Goal: Information Seeking & Learning: Learn about a topic

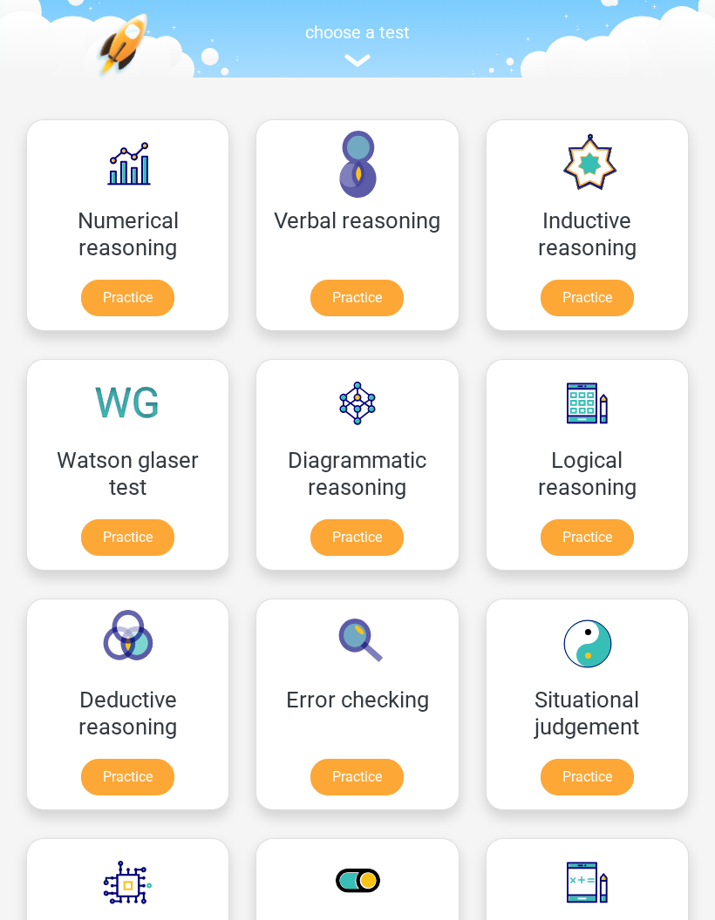
scroll to position [147, 0]
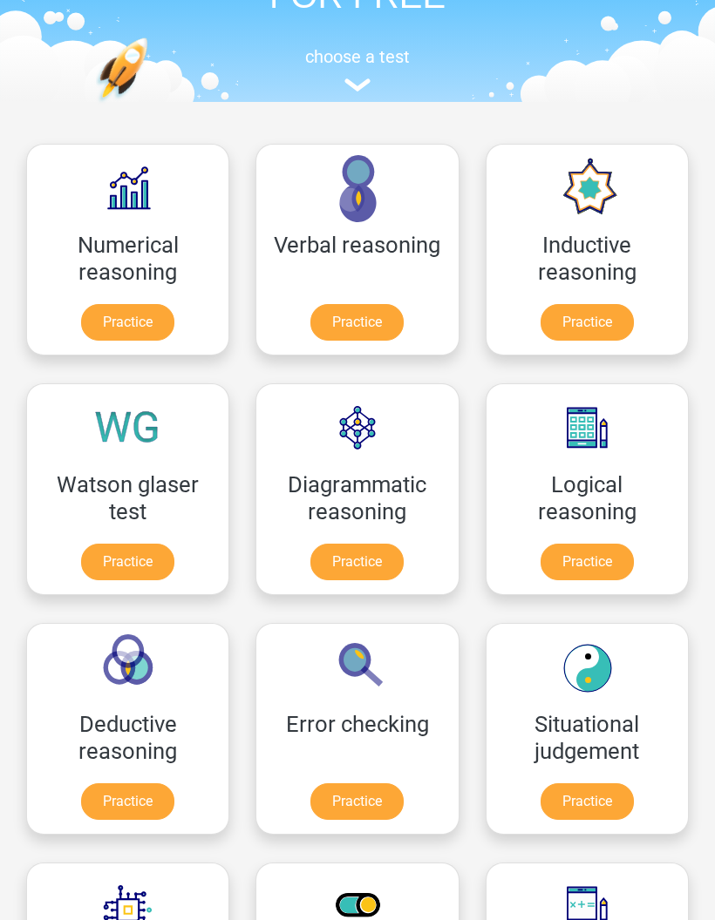
click at [608, 568] on link "Practice" at bounding box center [586, 562] width 93 height 37
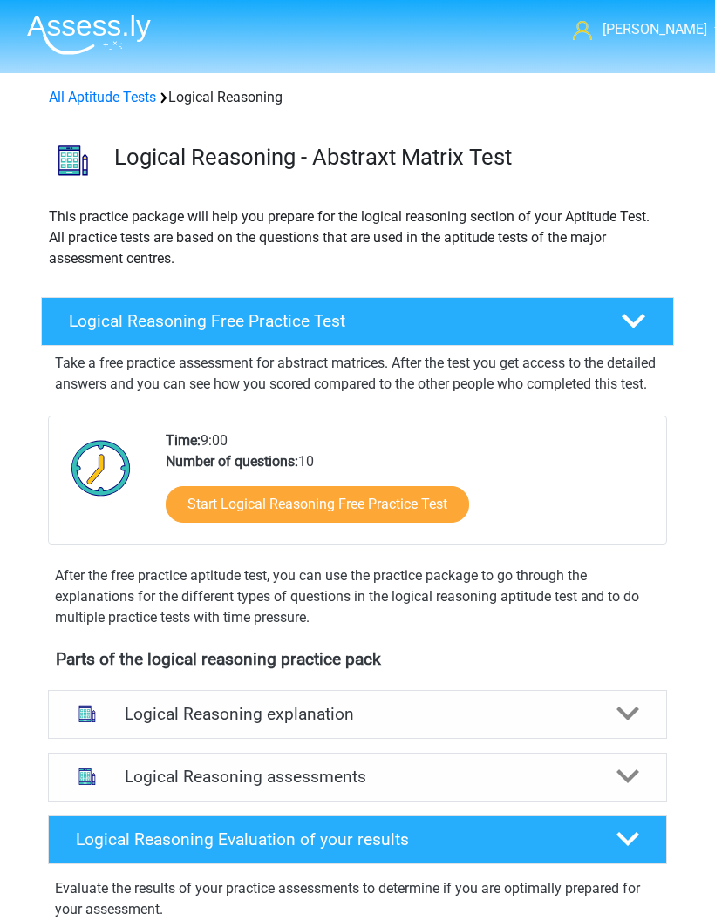
click at [410, 523] on link "Start Logical Reasoning Free Practice Test" at bounding box center [317, 504] width 303 height 37
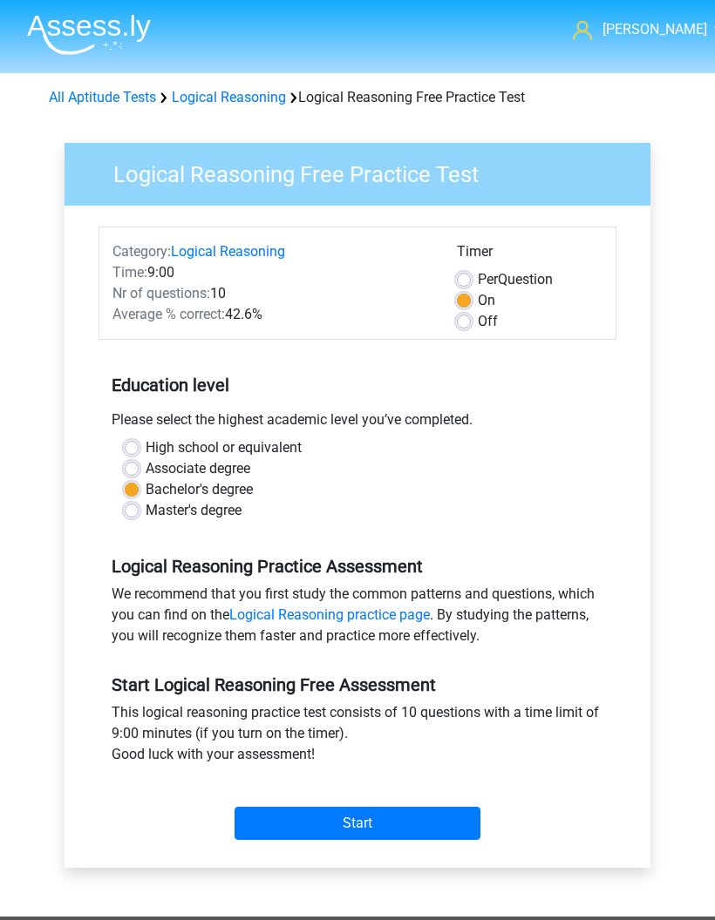
click at [412, 826] on input "Start" at bounding box center [357, 823] width 246 height 33
click at [134, 104] on link "All Aptitude Tests" at bounding box center [102, 97] width 107 height 17
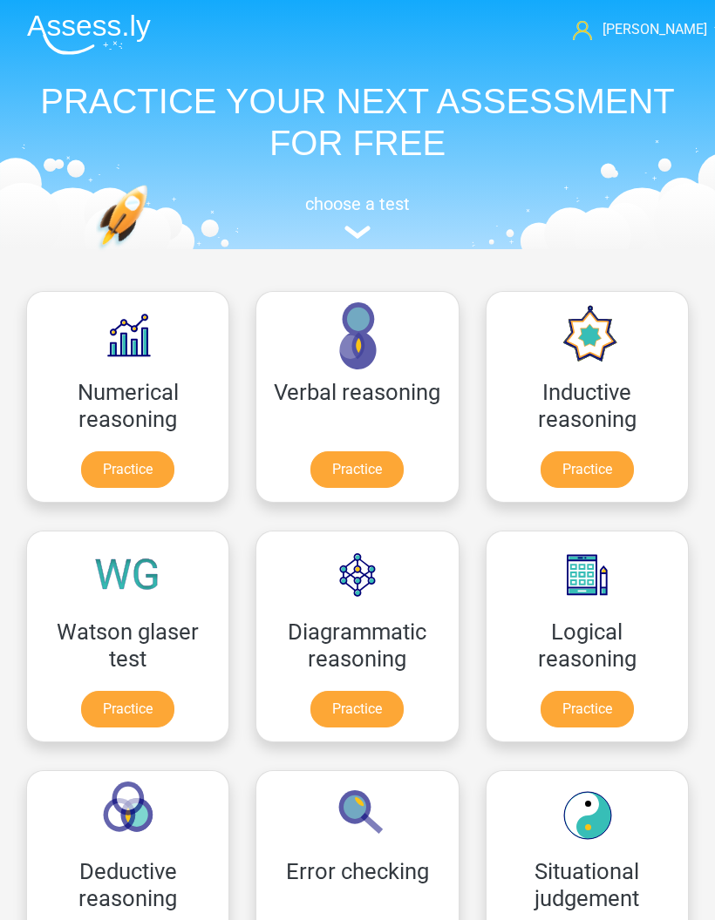
click at [153, 475] on link "Practice" at bounding box center [127, 469] width 93 height 37
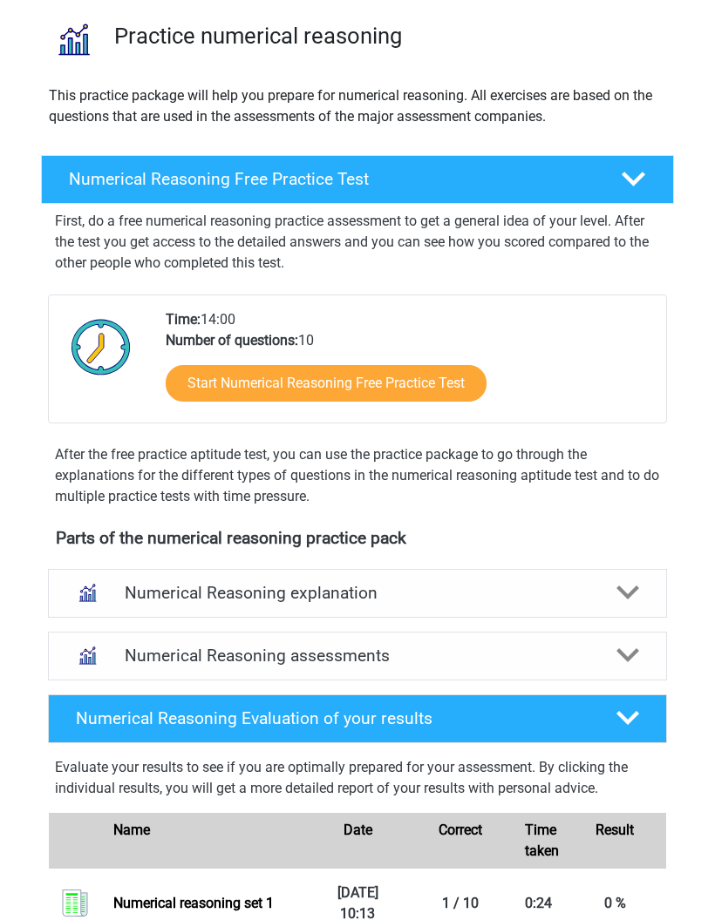
scroll to position [99, 0]
